Goal: Feedback & Contribution: Leave review/rating

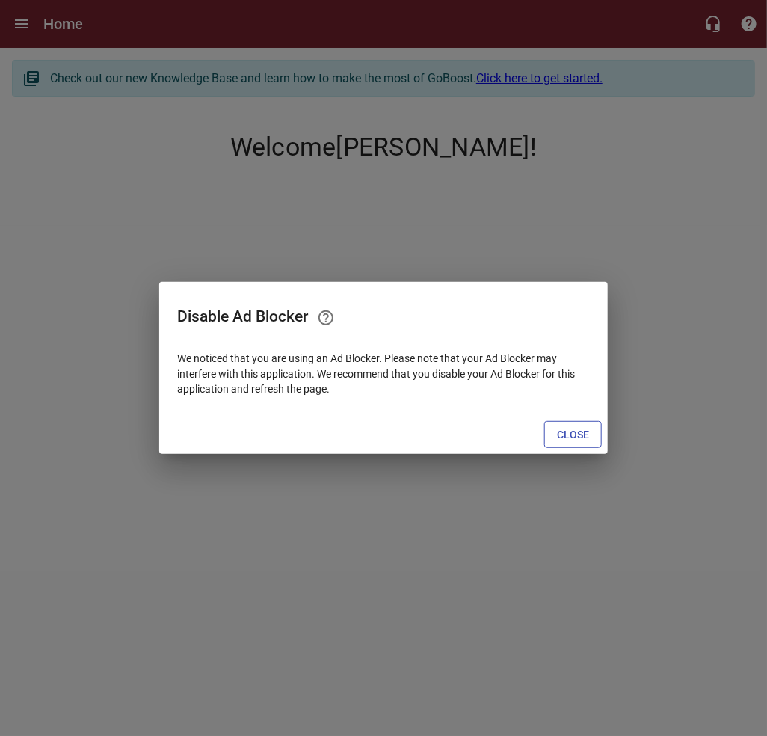
drag, startPoint x: 0, startPoint y: 0, endPoint x: 588, endPoint y: 426, distance: 725.7
click at [588, 426] on span "Close" at bounding box center [573, 435] width 32 height 19
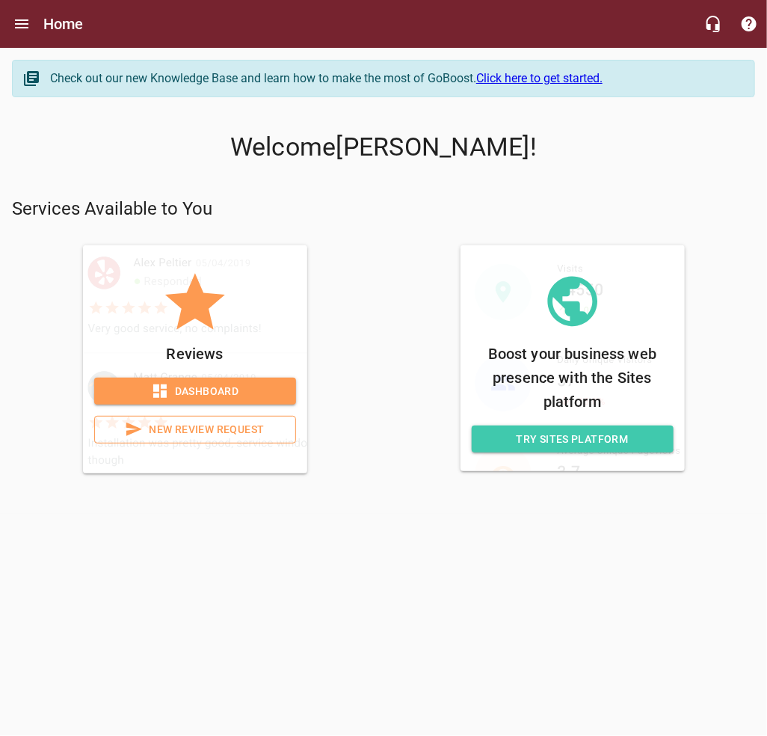
click at [216, 325] on icon at bounding box center [195, 301] width 75 height 75
click at [197, 425] on span "New Review Request" at bounding box center [195, 429] width 177 height 19
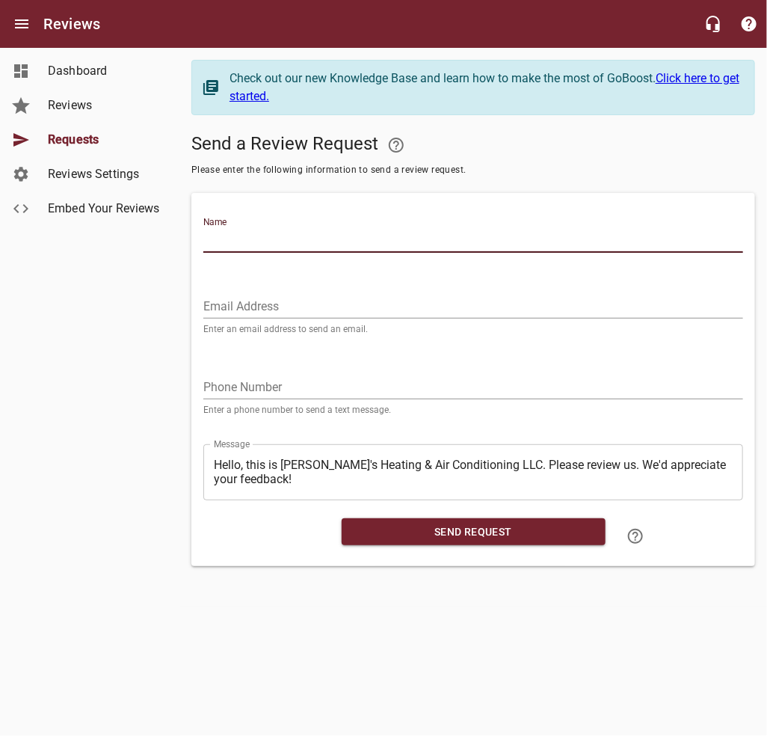
click at [282, 248] on input "Name" at bounding box center [473, 241] width 540 height 24
type input "[PERSON_NAME]"
click at [251, 312] on input "Email Address" at bounding box center [473, 307] width 540 height 24
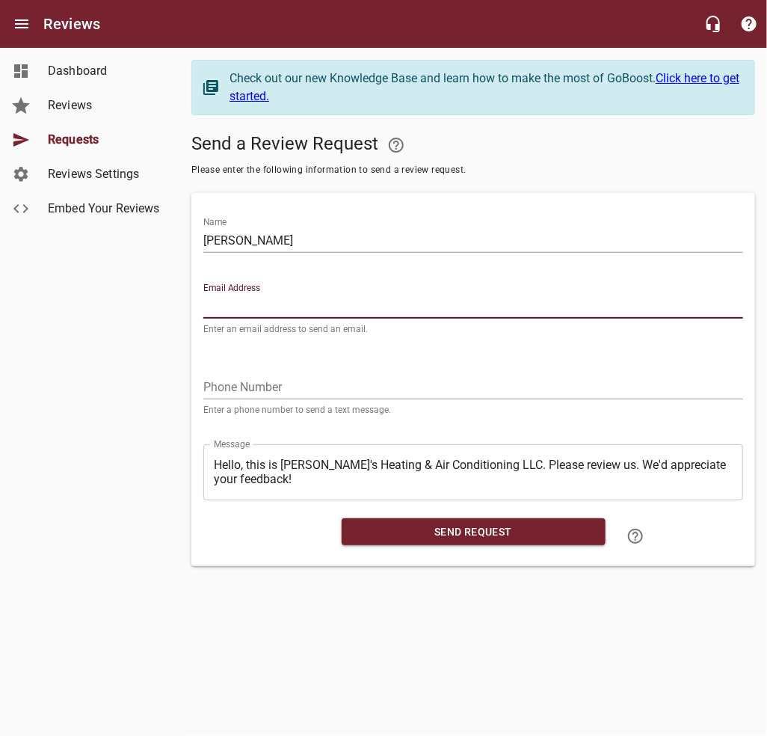
click at [259, 307] on input "Email Address" at bounding box center [473, 307] width 540 height 24
paste input "[EMAIL_ADDRESS][DOMAIN_NAME]"
type input "[EMAIL_ADDRESS][DOMAIN_NAME]"
click at [292, 390] on input "tel" at bounding box center [473, 387] width 540 height 24
click at [237, 386] on input "tel" at bounding box center [473, 387] width 540 height 24
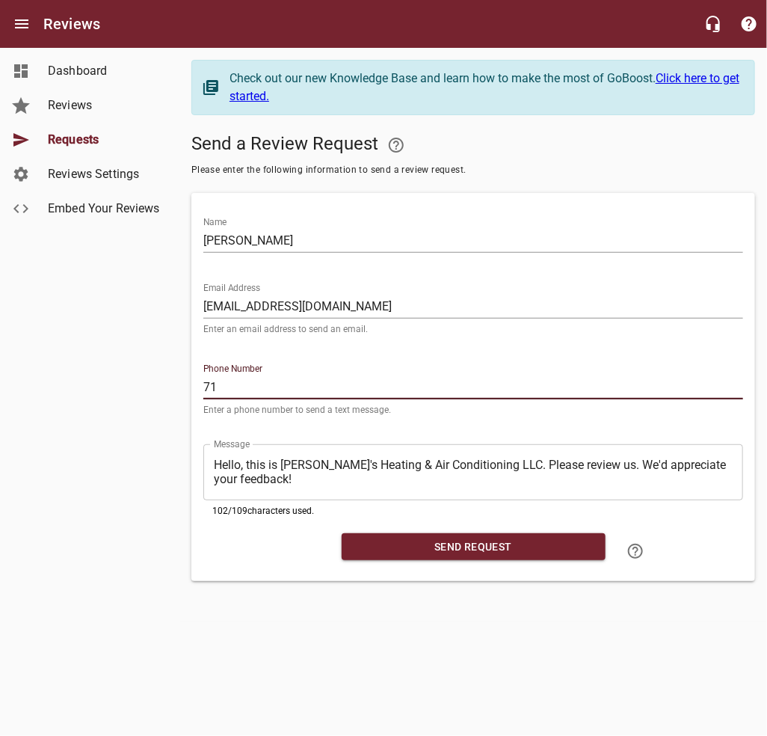
type input "7"
type input "2393983479"
click at [453, 546] on span "Send Request" at bounding box center [474, 547] width 240 height 19
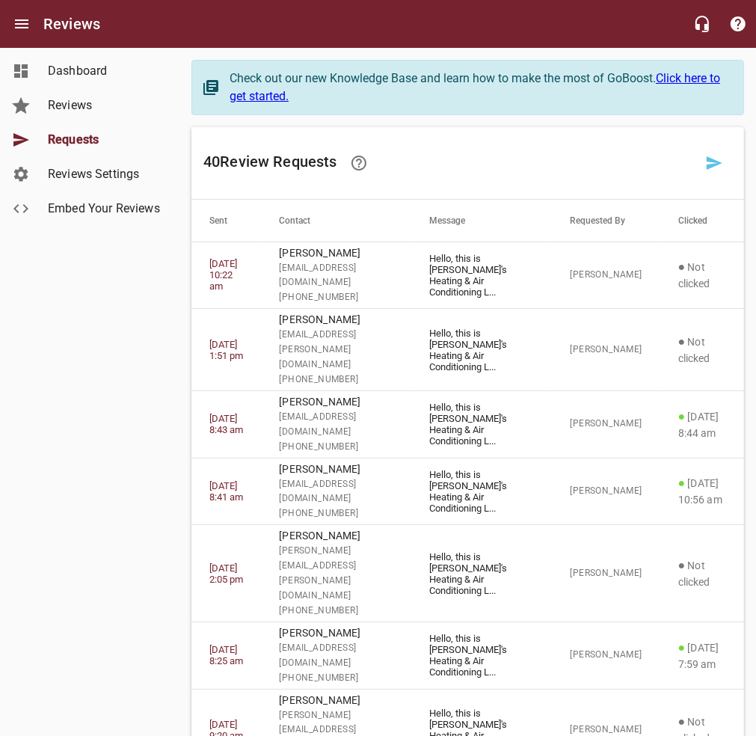
click at [68, 23] on h6 "Reviews" at bounding box center [71, 24] width 57 height 24
click at [96, 68] on span "Dashboard" at bounding box center [105, 71] width 114 height 18
